Goal: Task Accomplishment & Management: Complete application form

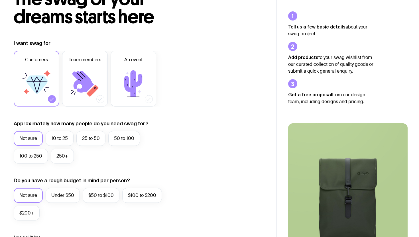
scroll to position [47, 0]
click at [48, 134] on label "10 to 25" at bounding box center [60, 138] width 28 height 15
click at [0, 0] on input "10 to 25" at bounding box center [0, 0] width 0 height 0
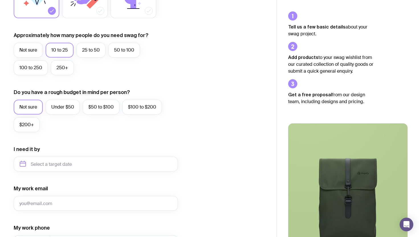
scroll to position [138, 0]
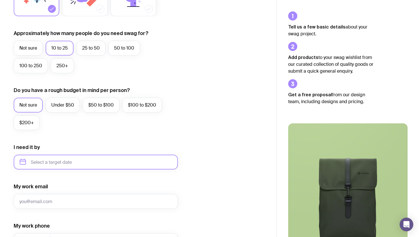
click at [57, 161] on input "text" at bounding box center [96, 162] width 164 height 15
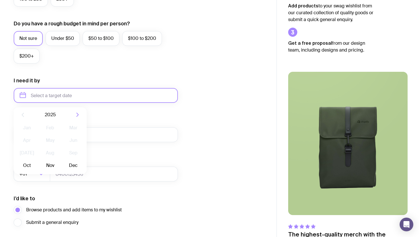
scroll to position [206, 0]
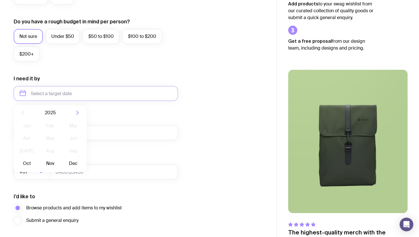
click at [78, 116] on div "2025" at bounding box center [50, 112] width 73 height 15
click at [77, 113] on icon "button" at bounding box center [77, 112] width 7 height 7
click at [27, 128] on button "Jan" at bounding box center [27, 125] width 21 height 11
type input "[DATE]"
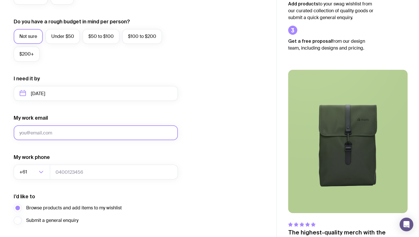
scroll to position [247, 0]
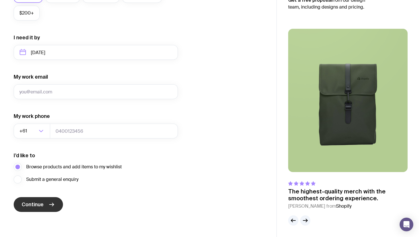
click at [40, 207] on span "Continue" at bounding box center [33, 204] width 22 height 7
click at [125, 170] on div "I’d like to Browse products and add items to my wishlist Submit a general enqui…" at bounding box center [96, 167] width 164 height 31
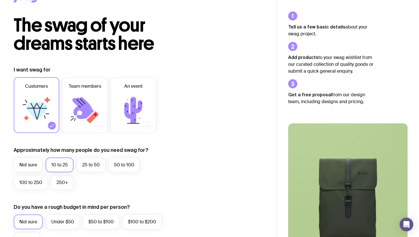
scroll to position [0, 0]
